Goal: Task Accomplishment & Management: Complete application form

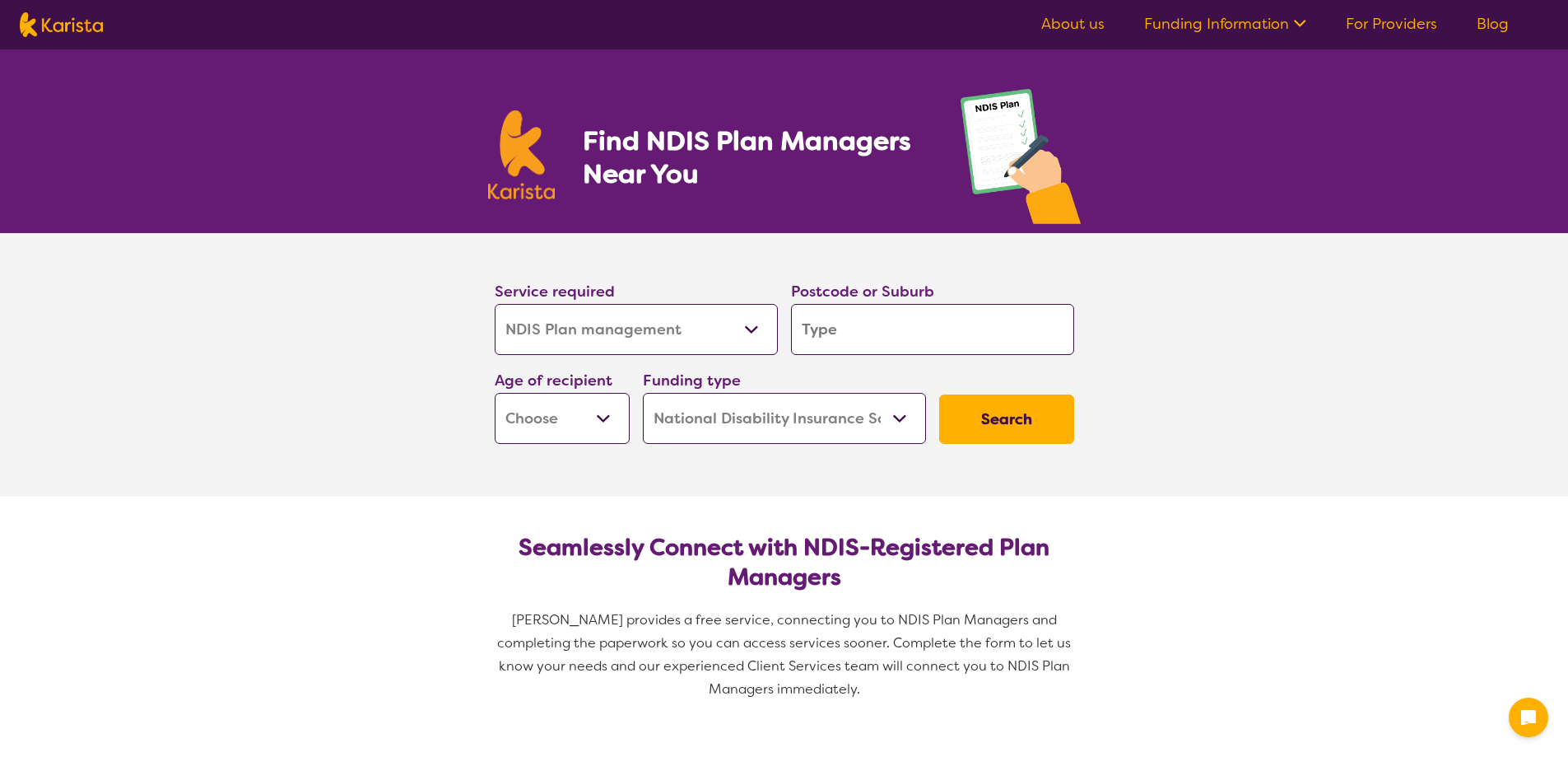
select select "NDIS Plan management"
select select "NDIS"
select select "NDIS Plan management"
select select "NDIS"
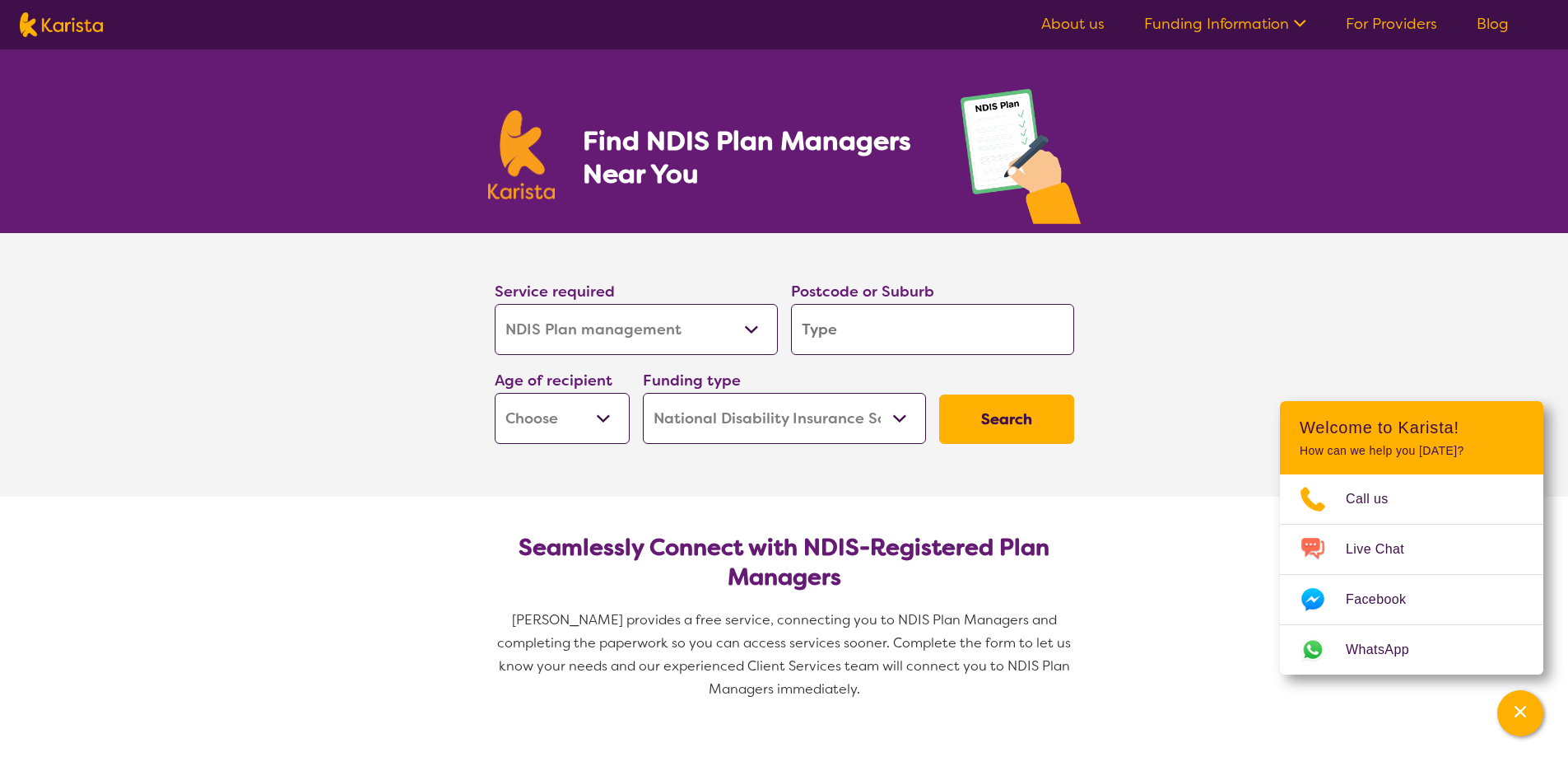
click at [896, 337] on input "search" at bounding box center [932, 329] width 283 height 51
type input "2099"
click at [602, 416] on select "Early Childhood - 0 to 9 Child - 10 to 11 Adolescent - 12 to 17 Adult - 18 to 6…" at bounding box center [562, 418] width 135 height 51
select select "AS"
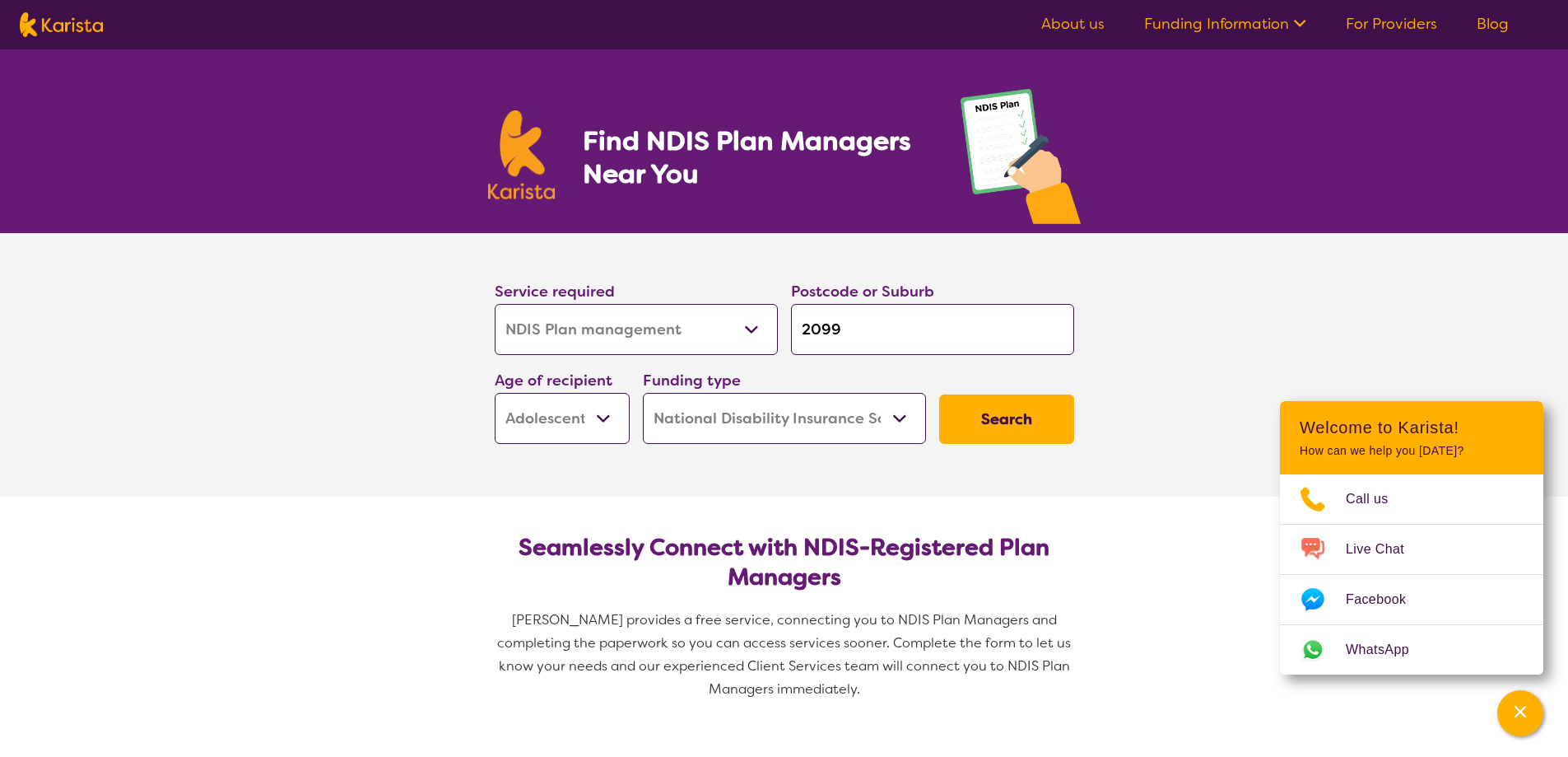
click at [495, 393] on select "Early Childhood - 0 to 9 Child - 10 to 11 Adolescent - 12 to 17 Adult - 18 to 6…" at bounding box center [562, 418] width 135 height 51
select select "AS"
click at [1003, 416] on button "Search" at bounding box center [1006, 420] width 135 height 50
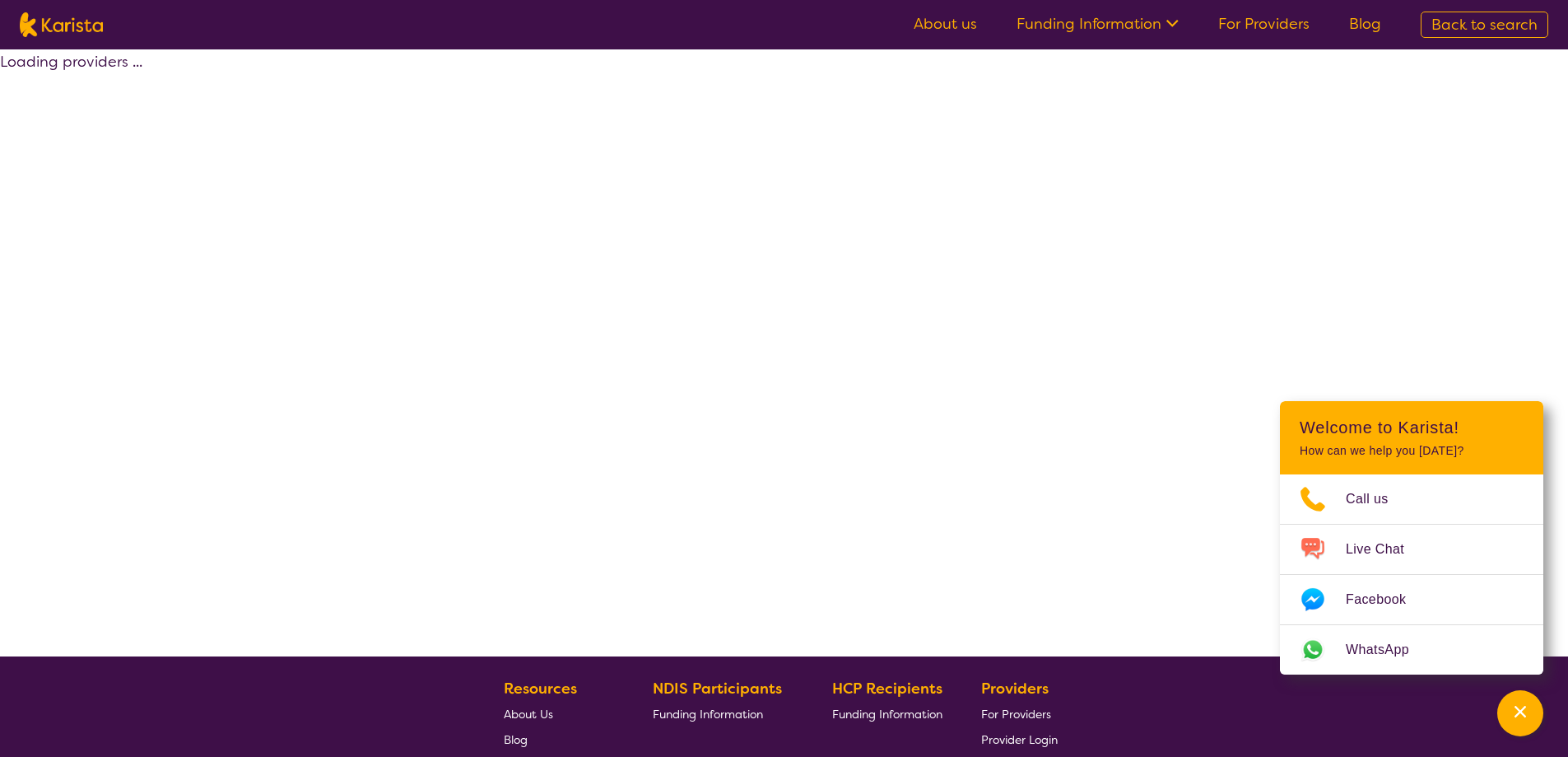
select select "by_score"
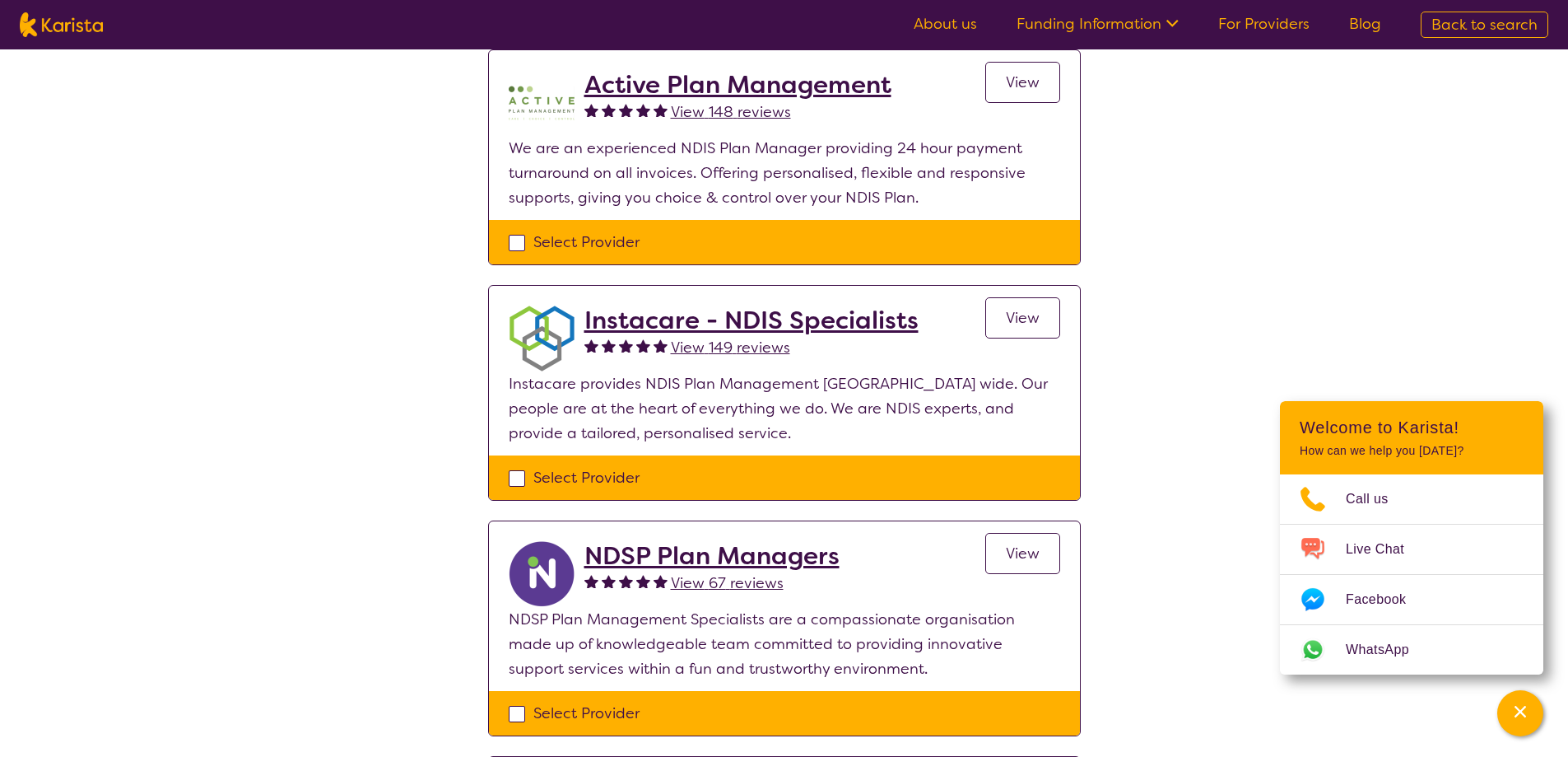
scroll to position [165, 0]
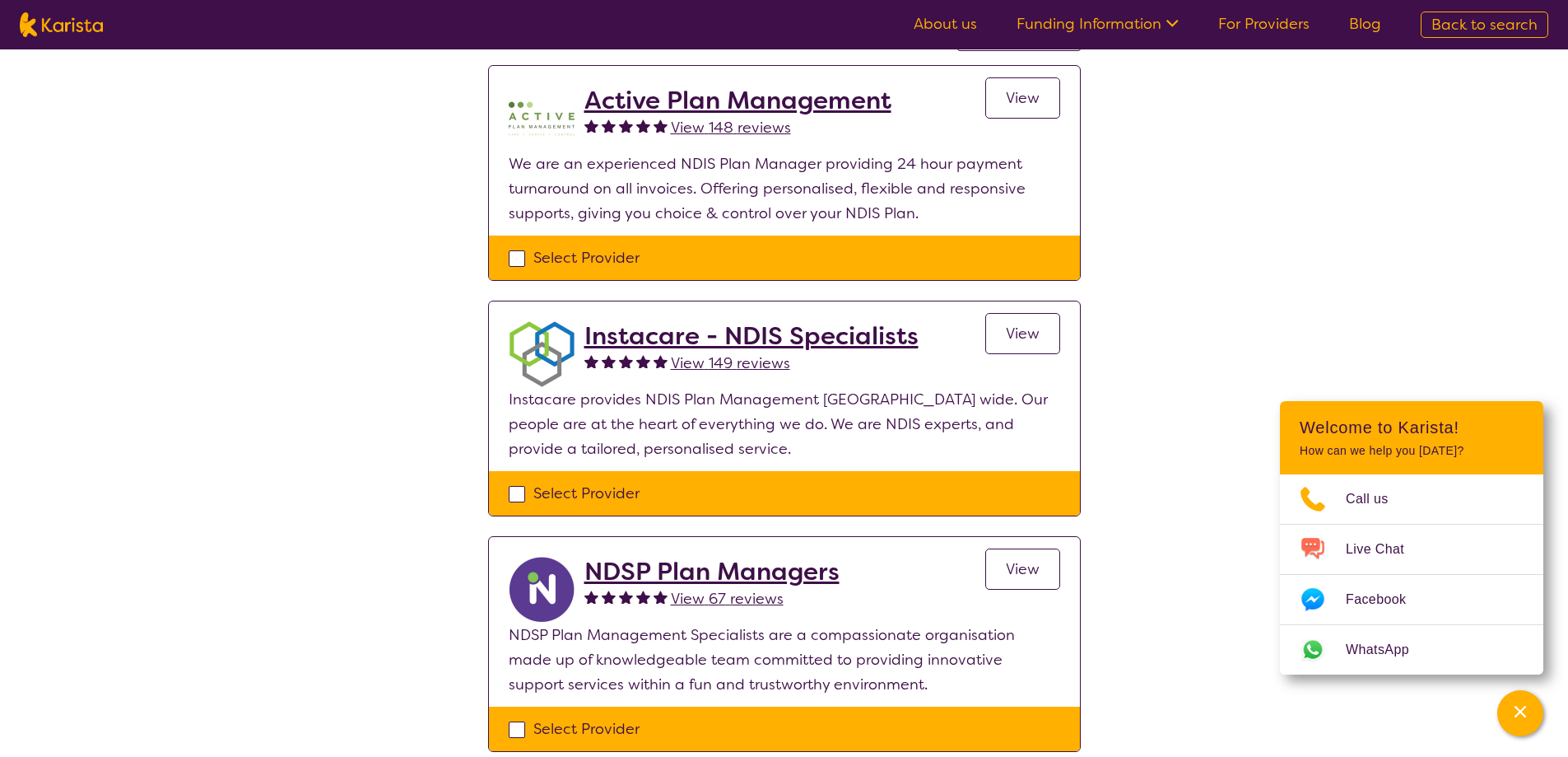
click at [515, 261] on div "Select Provider" at bounding box center [784, 257] width 552 height 25
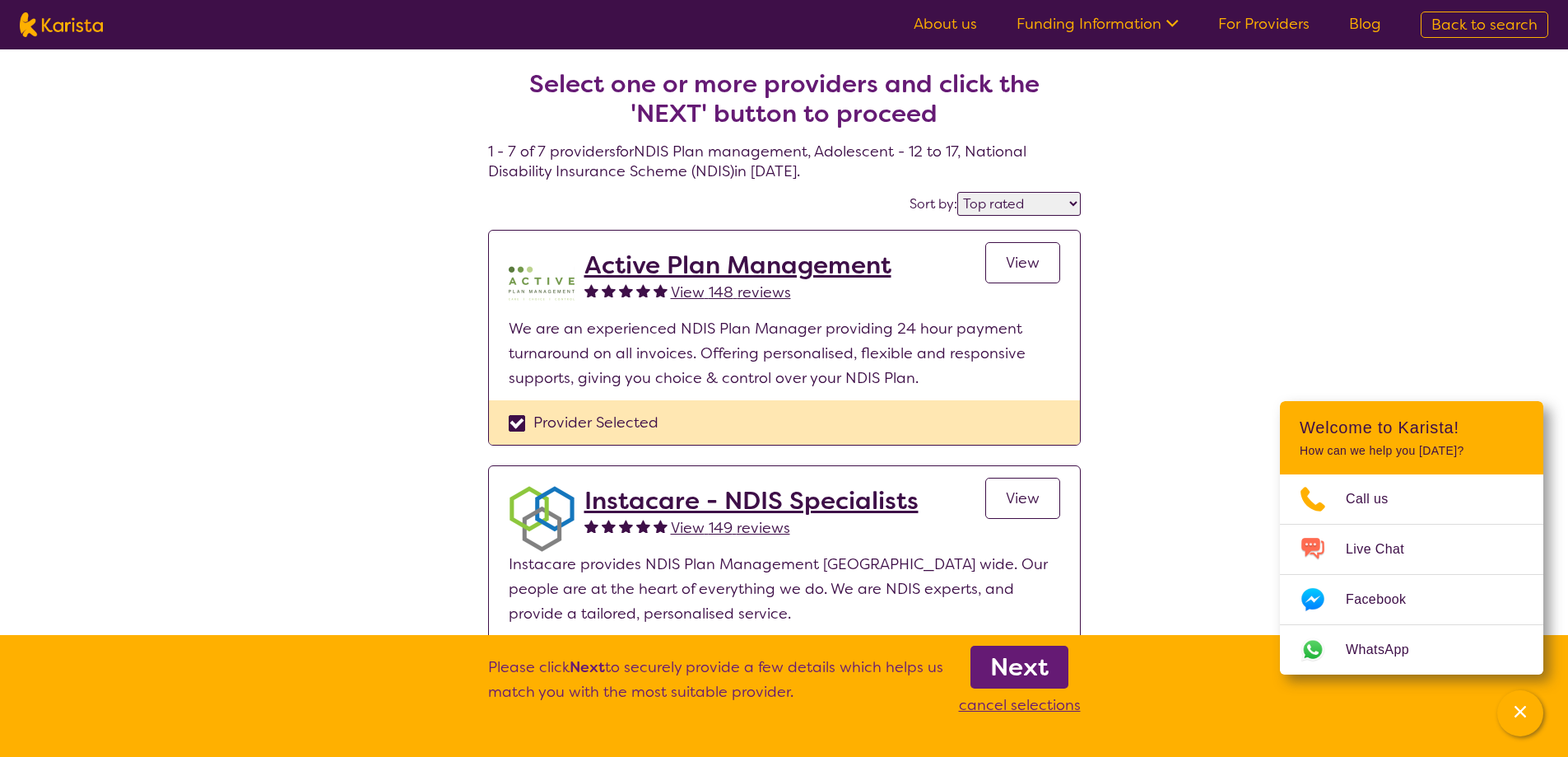
click at [514, 423] on div "Provider Selected" at bounding box center [784, 422] width 552 height 25
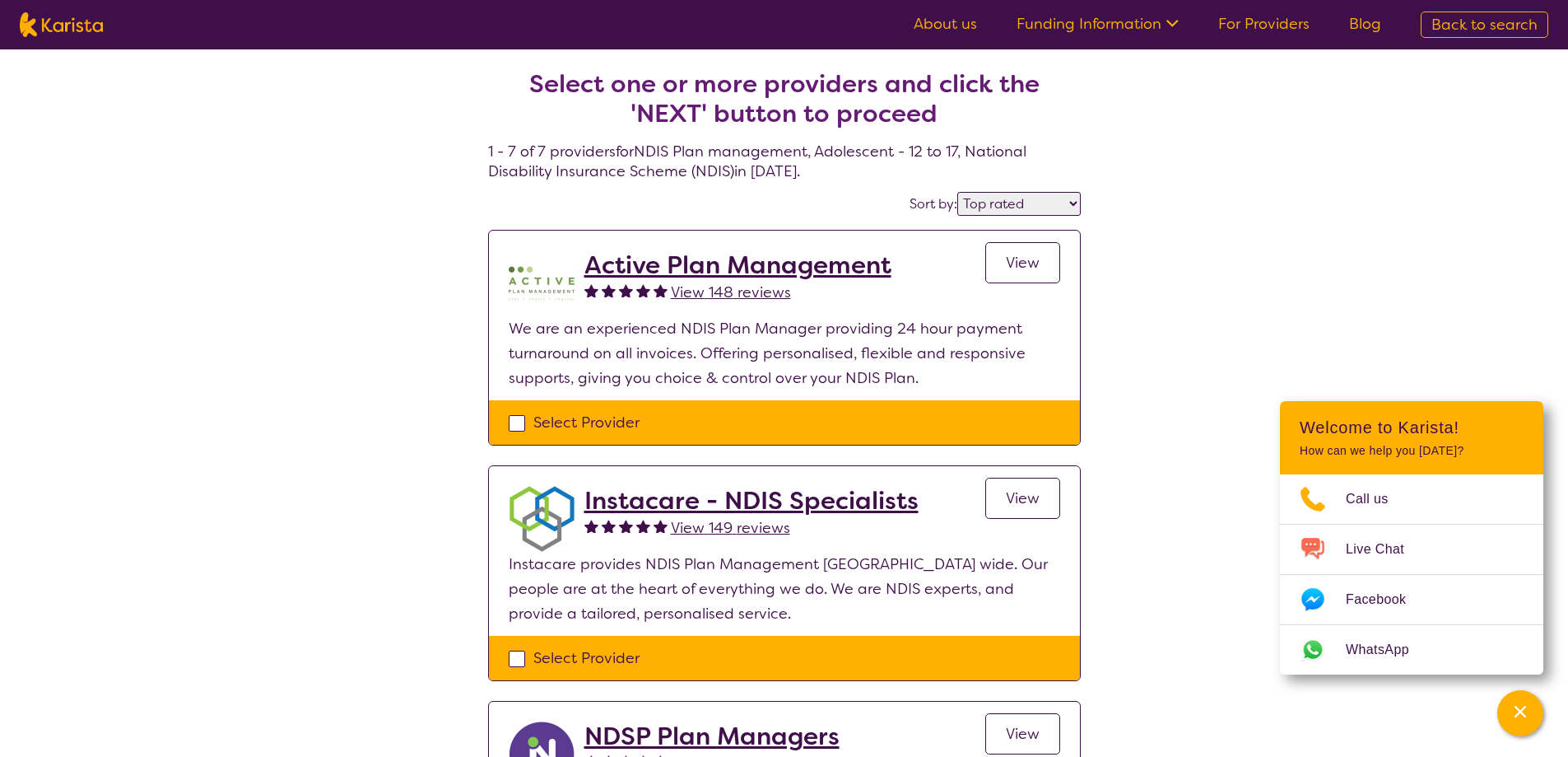
click at [519, 421] on div "Select Provider" at bounding box center [784, 422] width 552 height 25
checkbox input "true"
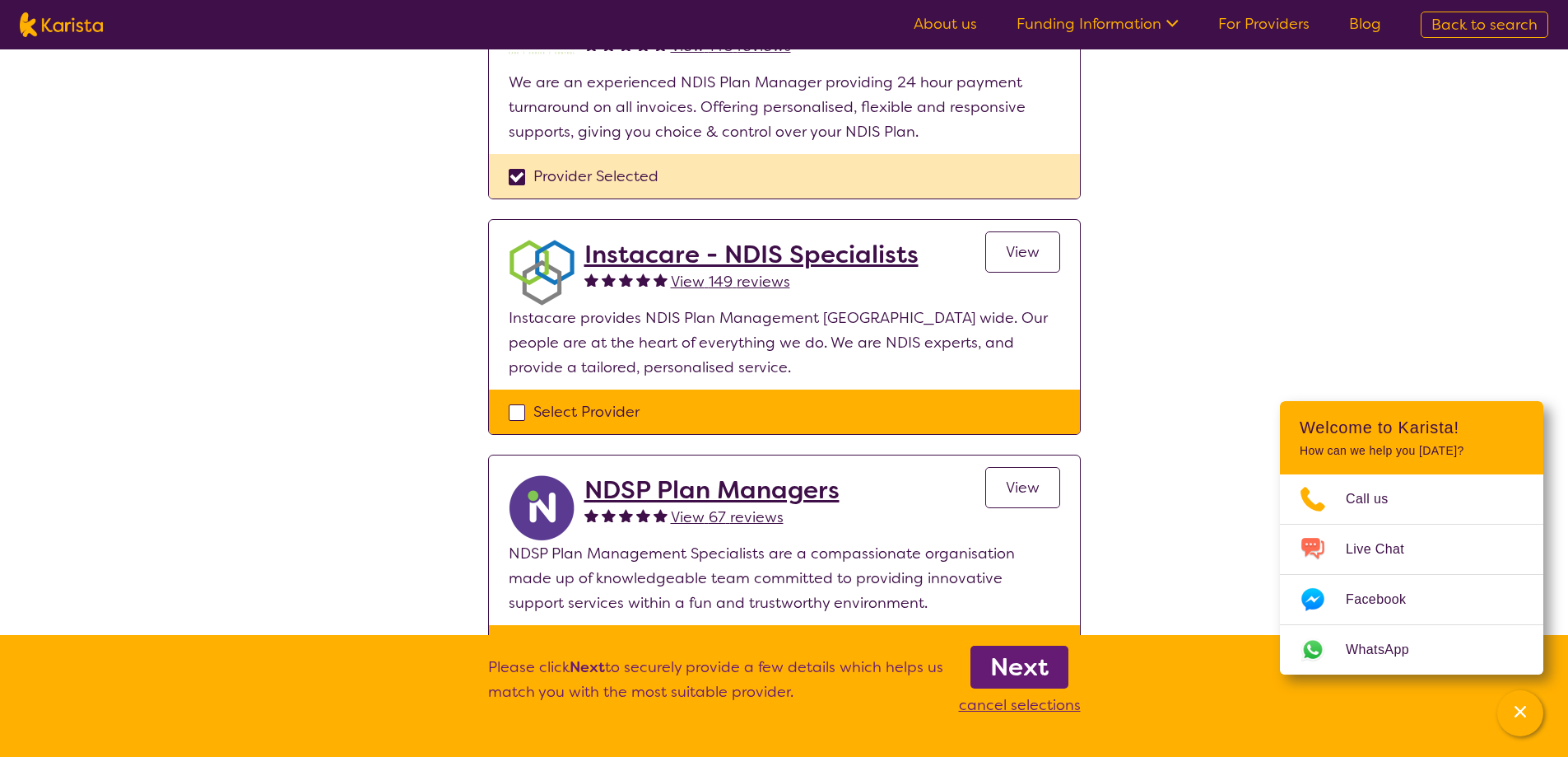
scroll to position [247, 0]
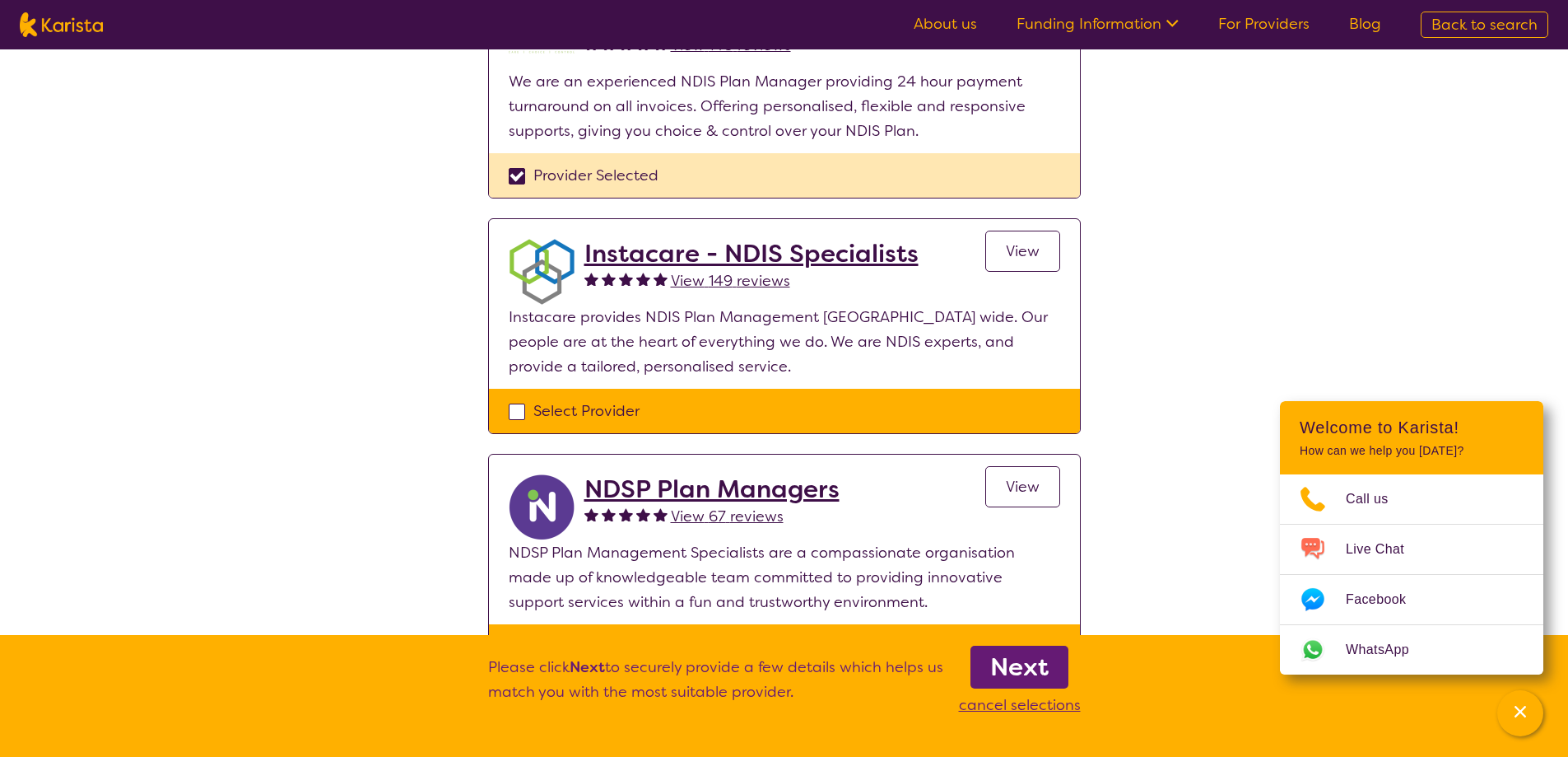
click at [1028, 664] on b "Next" at bounding box center [1019, 667] width 58 height 33
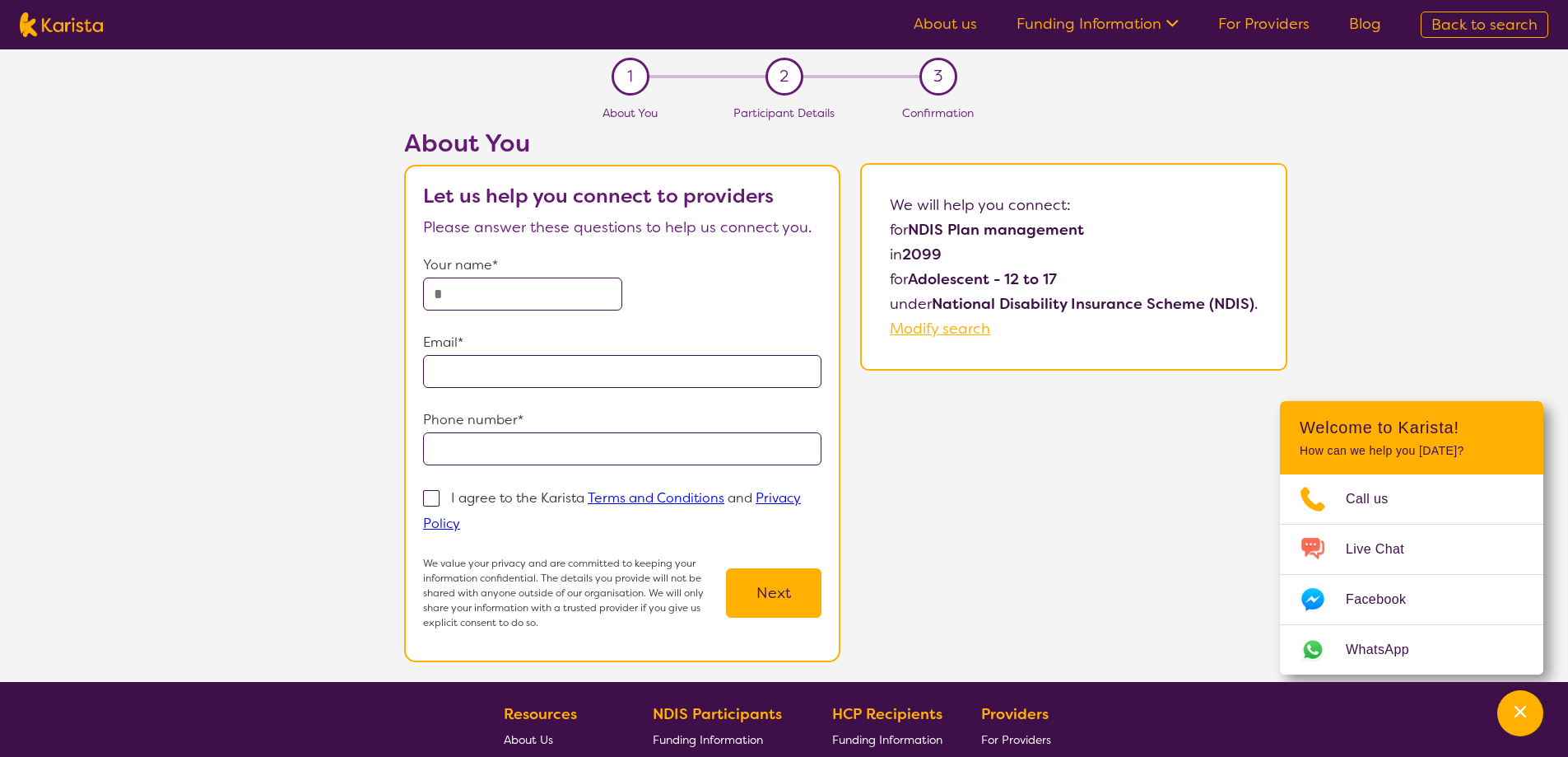
select select "by_score"
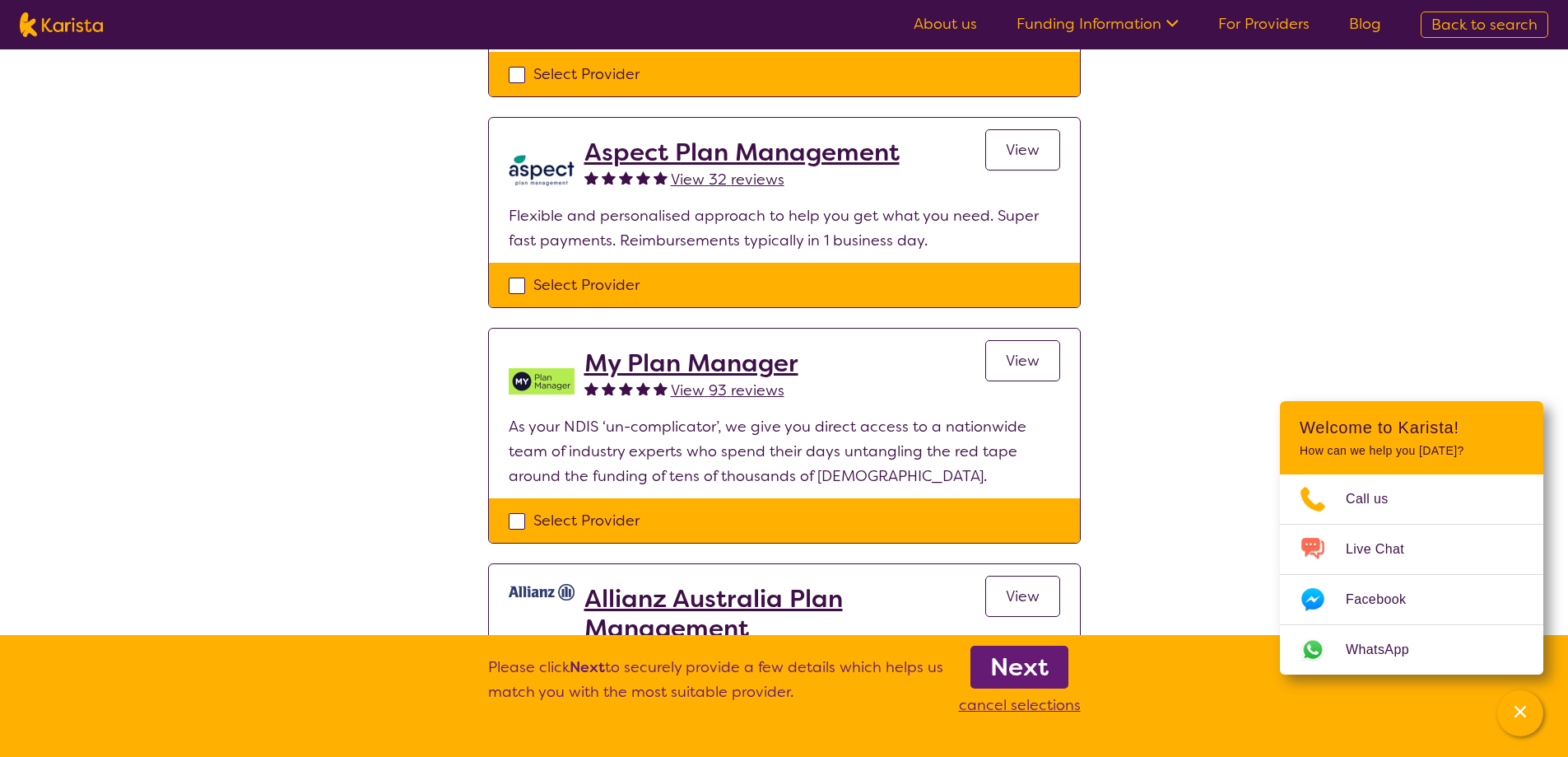
scroll to position [824, 0]
